Goal: Information Seeking & Learning: Check status

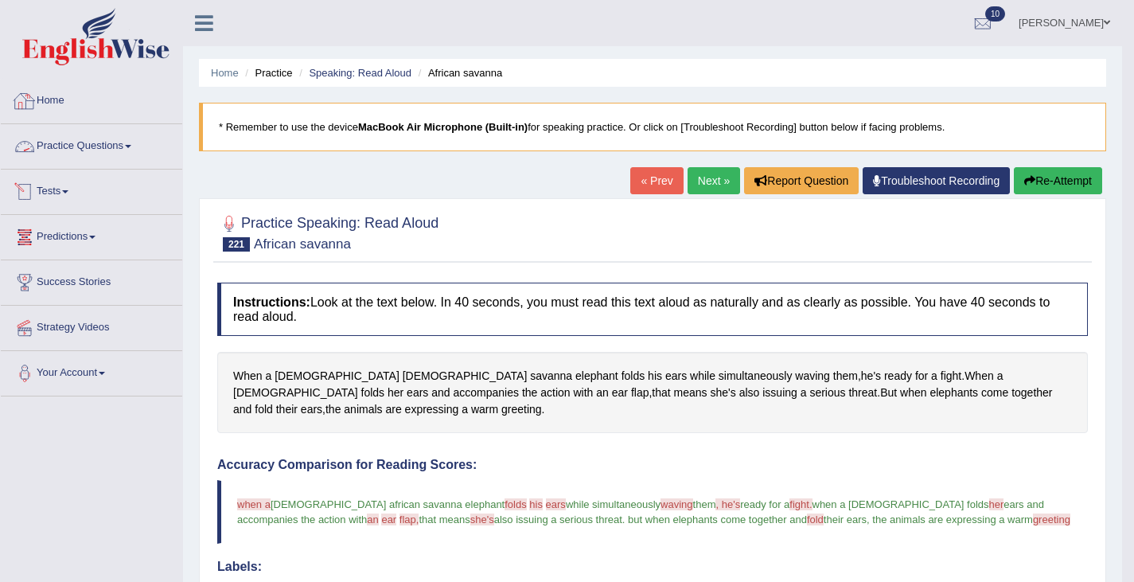
click at [68, 146] on link "Practice Questions" at bounding box center [91, 144] width 181 height 40
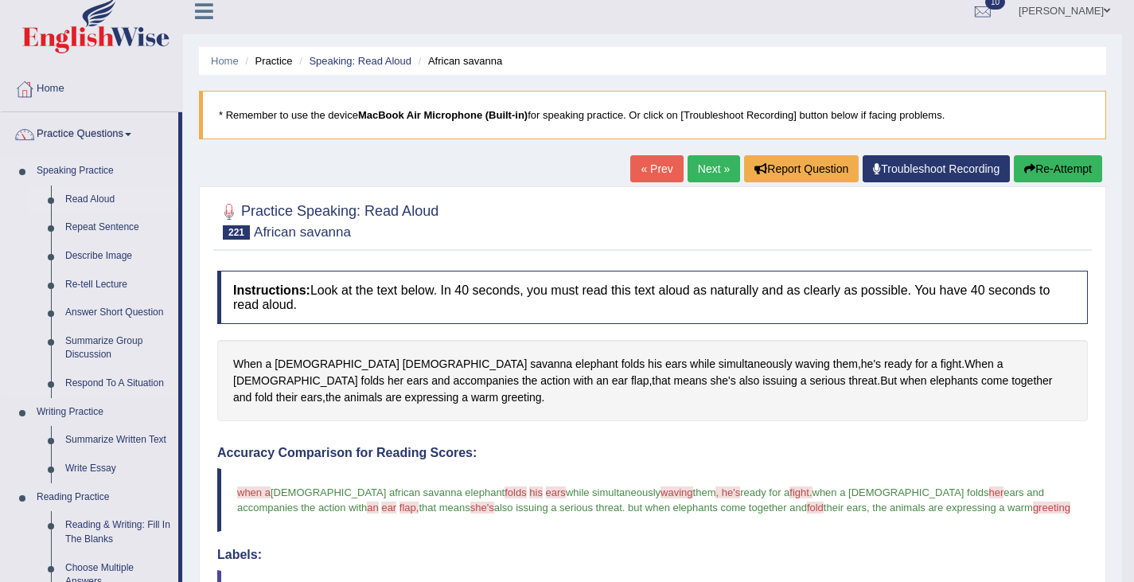
scroll to position [2, 0]
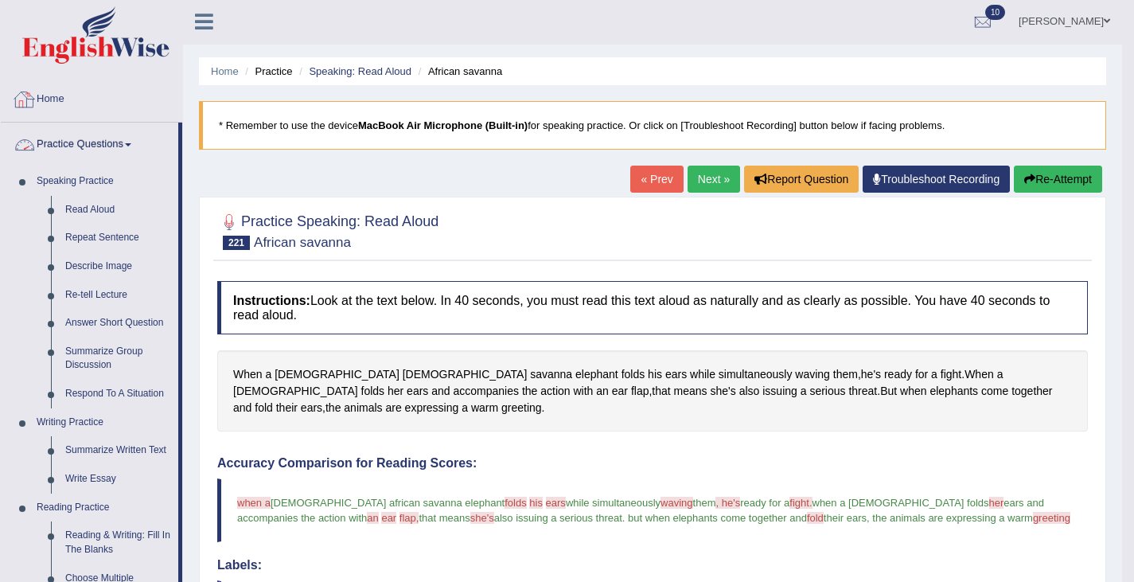
click at [94, 140] on link "Practice Questions" at bounding box center [89, 143] width 177 height 40
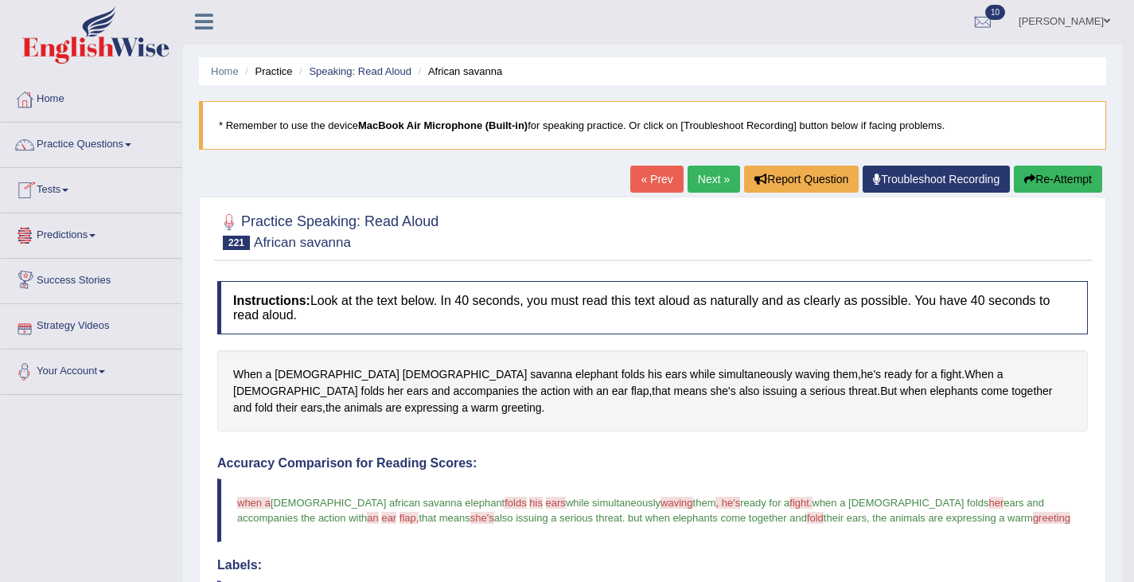
click at [59, 197] on link "Tests" at bounding box center [91, 188] width 181 height 40
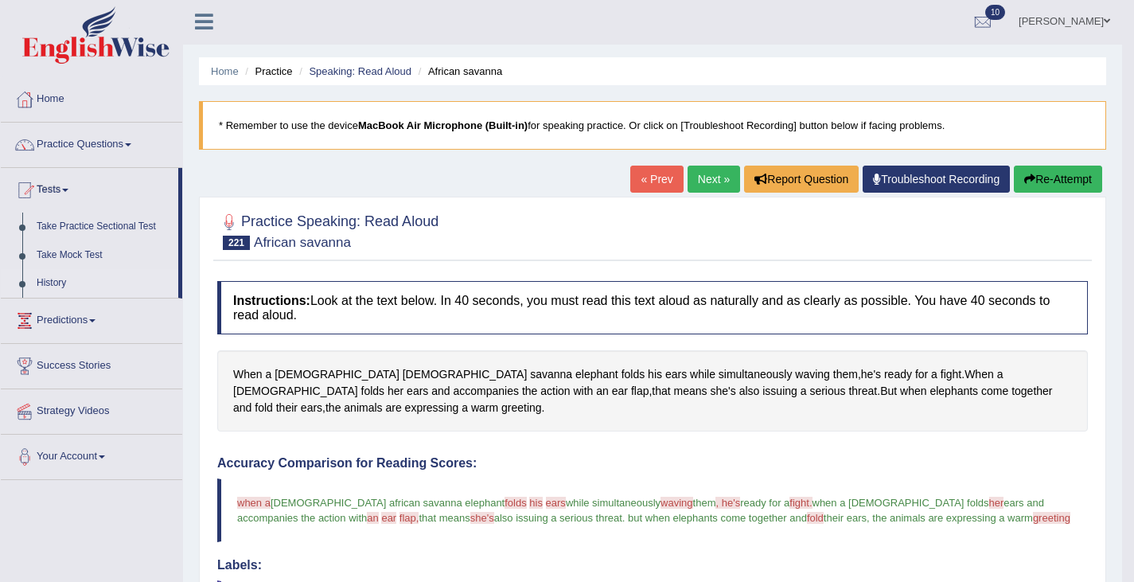
click at [51, 275] on link "History" at bounding box center [103, 283] width 149 height 29
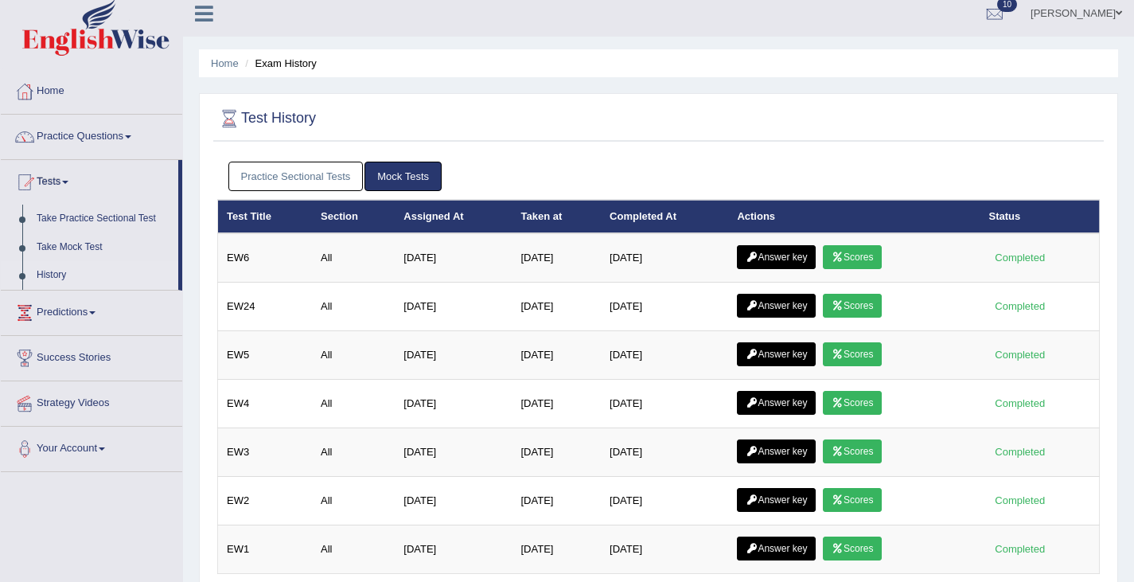
scroll to position [13, 0]
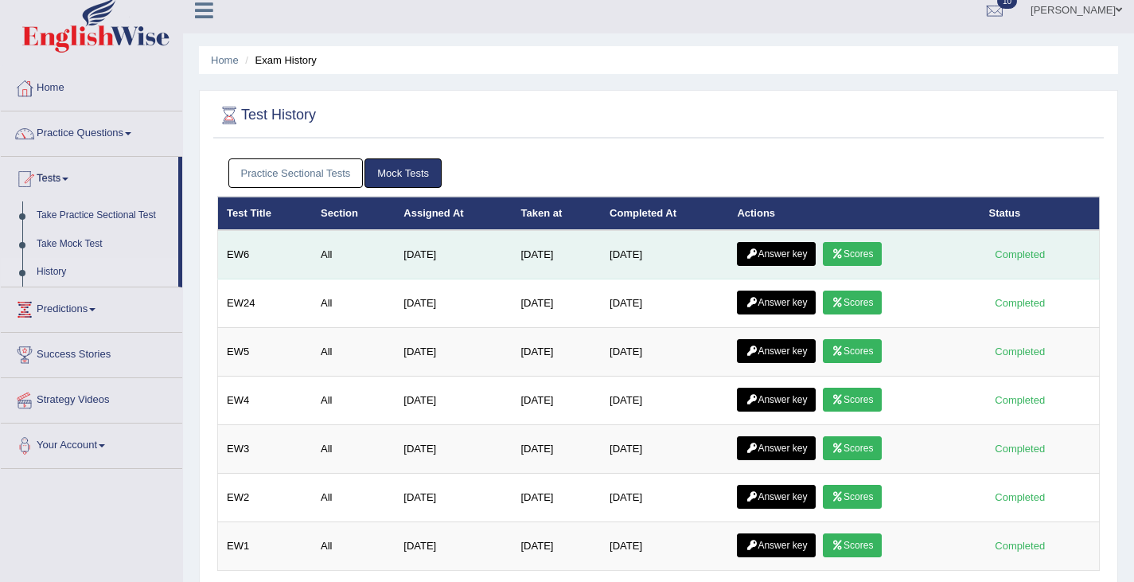
click at [769, 242] on link "Answer key" at bounding box center [776, 254] width 79 height 24
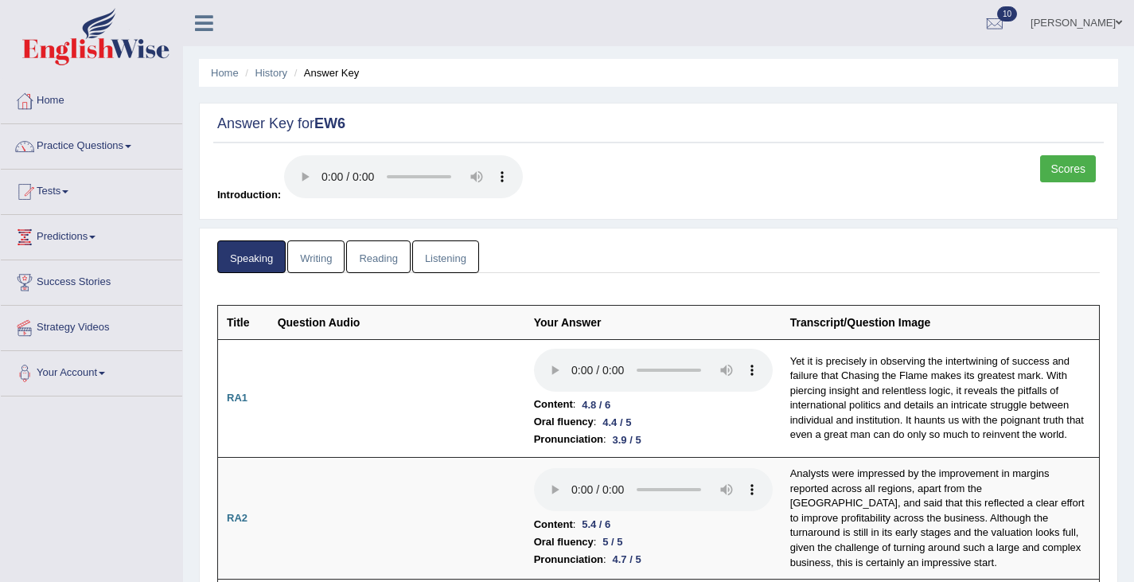
click at [305, 257] on link "Writing" at bounding box center [315, 256] width 57 height 33
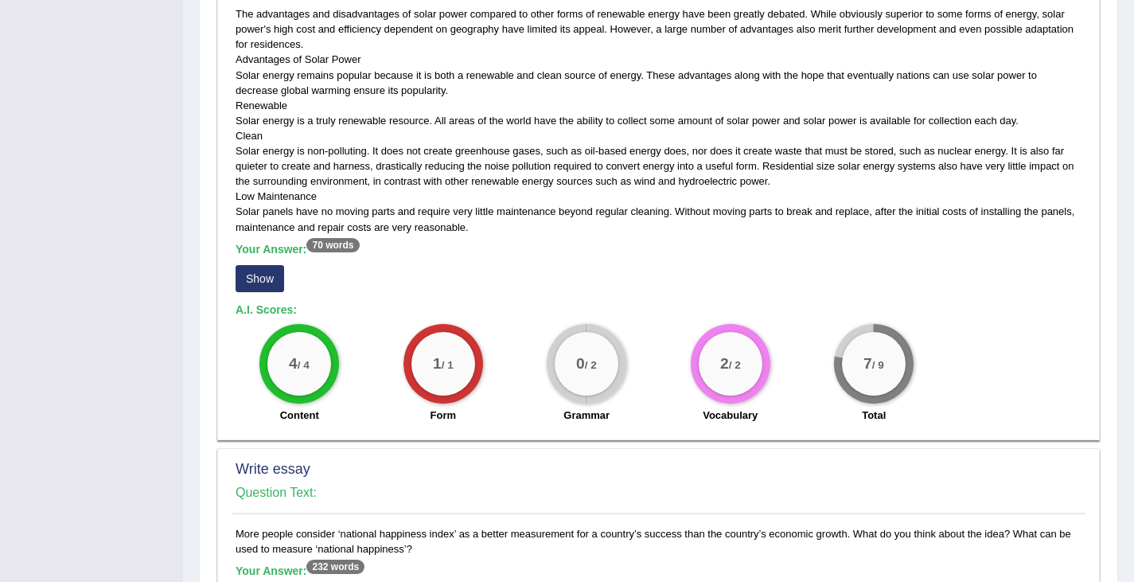
scroll to position [815, 0]
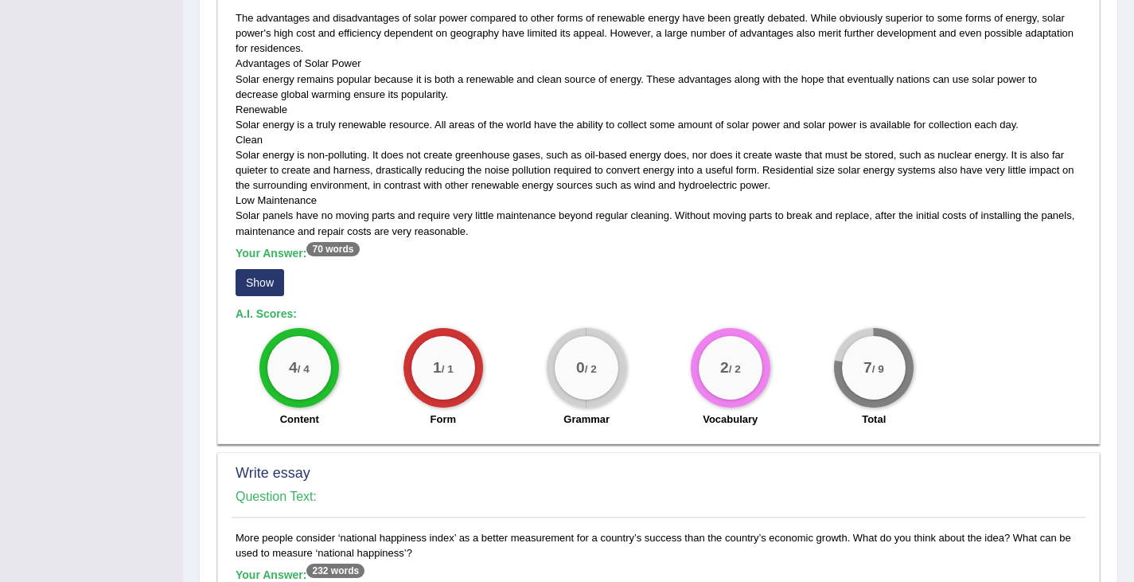
click at [249, 271] on button "Show" at bounding box center [260, 282] width 49 height 27
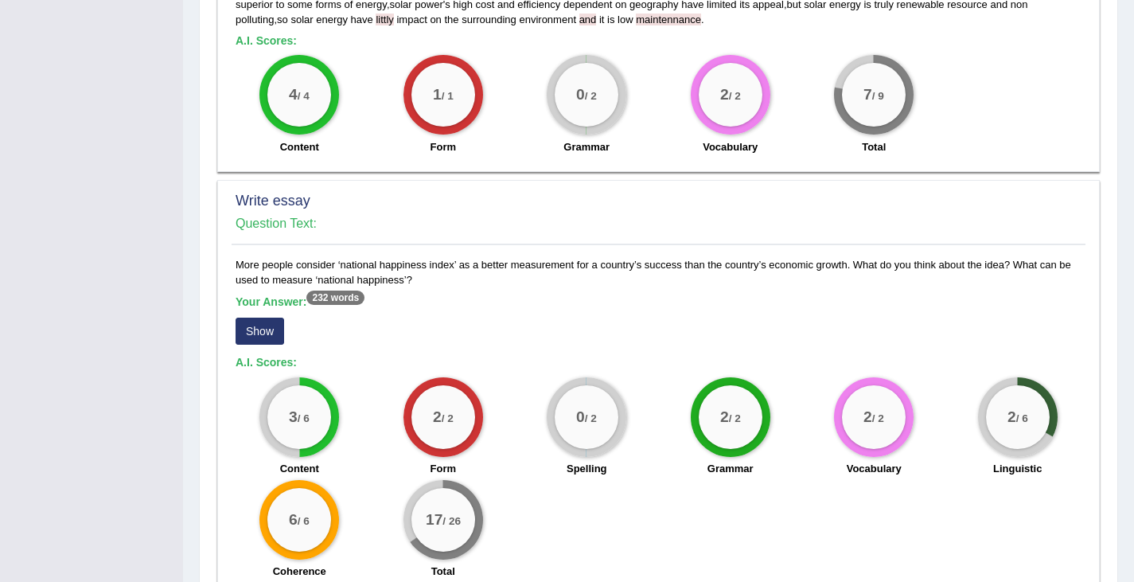
scroll to position [1175, 0]
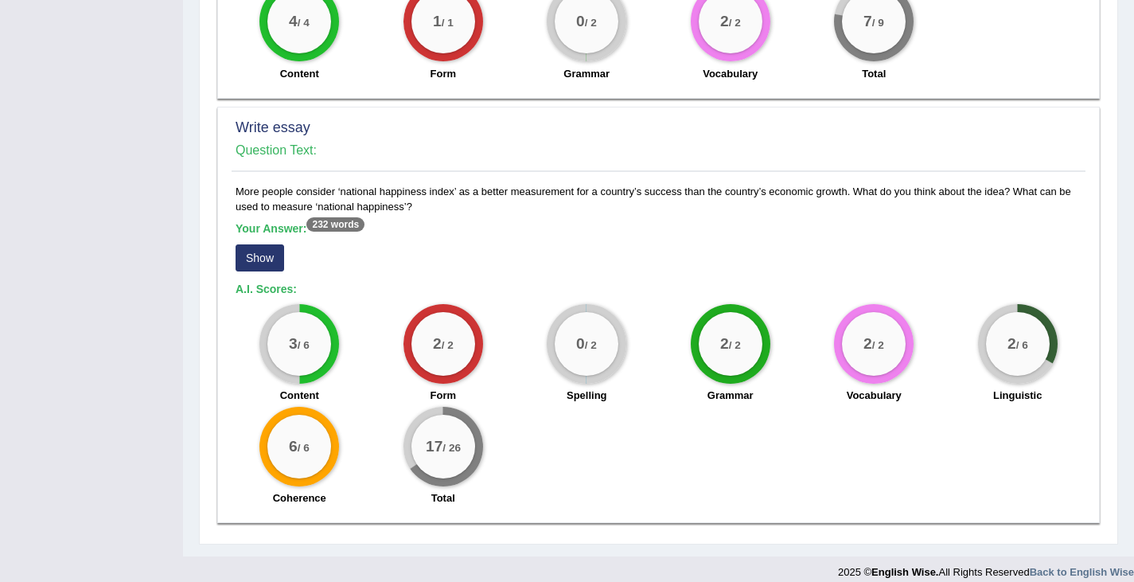
click at [250, 244] on button "Show" at bounding box center [260, 257] width 49 height 27
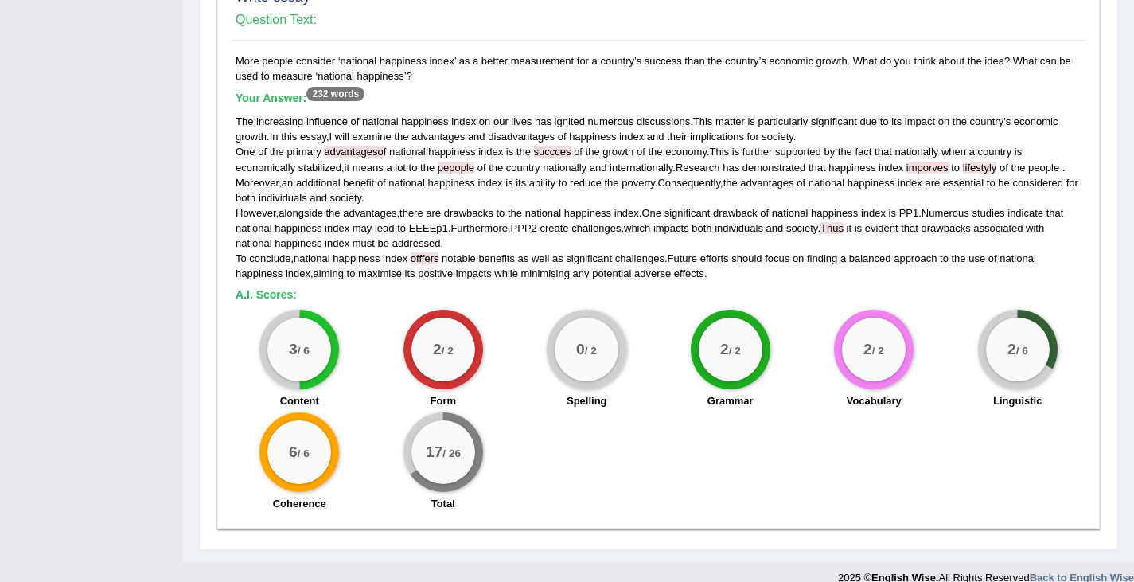
scroll to position [1304, 0]
